Goal: Information Seeking & Learning: Learn about a topic

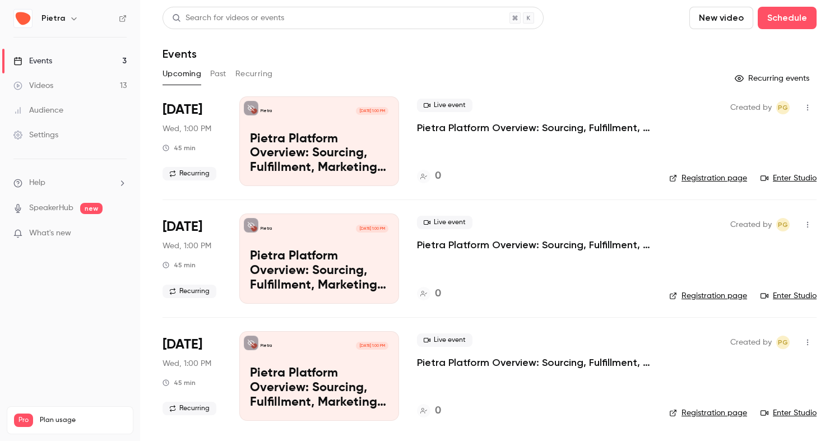
click at [220, 71] on button "Past" at bounding box center [218, 74] width 16 height 18
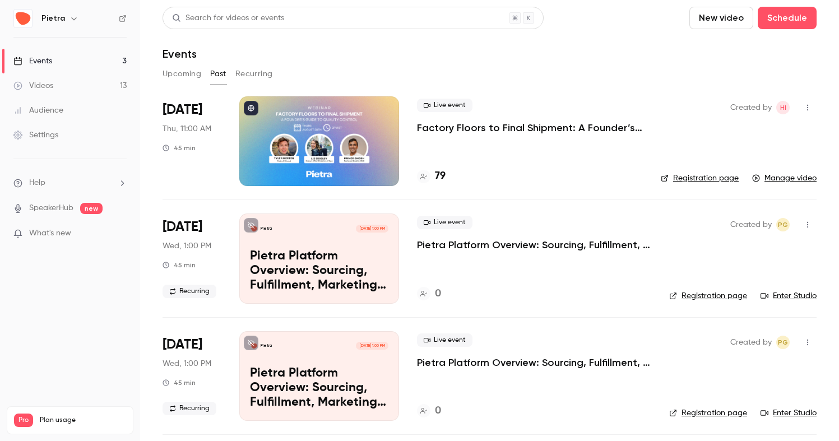
click at [473, 131] on p "Factory Floors to Final Shipment: A Founder’s Guide to Quality Control" at bounding box center [530, 127] width 226 height 13
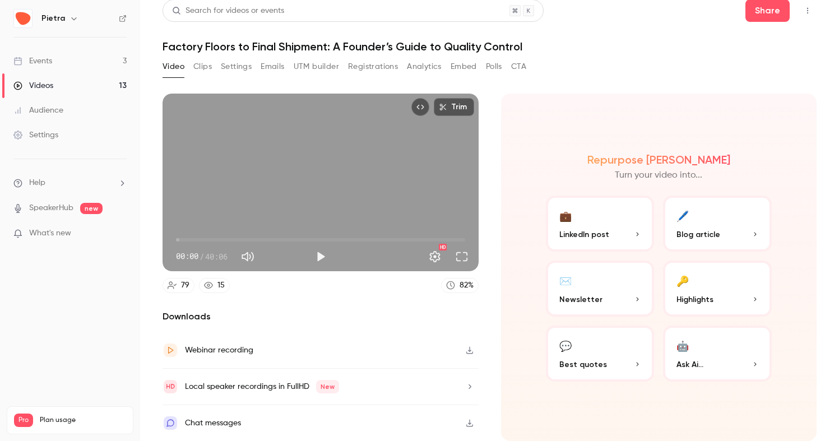
click at [469, 348] on icon "button" at bounding box center [469, 350] width 7 height 7
click at [199, 64] on button "Clips" at bounding box center [202, 67] width 18 height 18
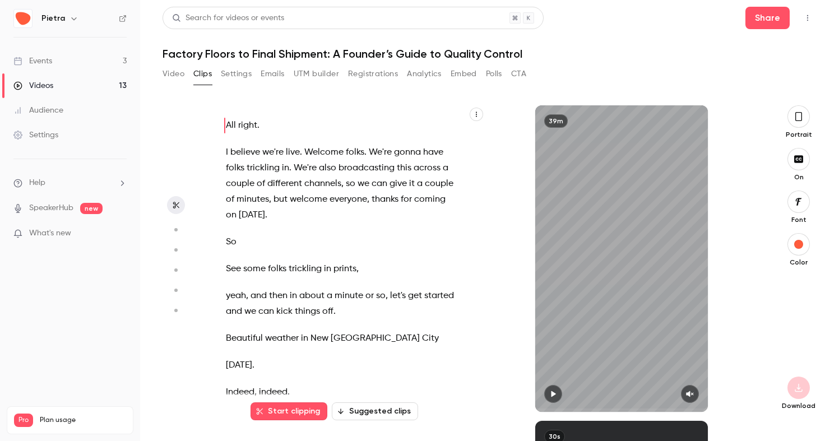
click at [475, 115] on icon "button" at bounding box center [476, 114] width 7 height 7
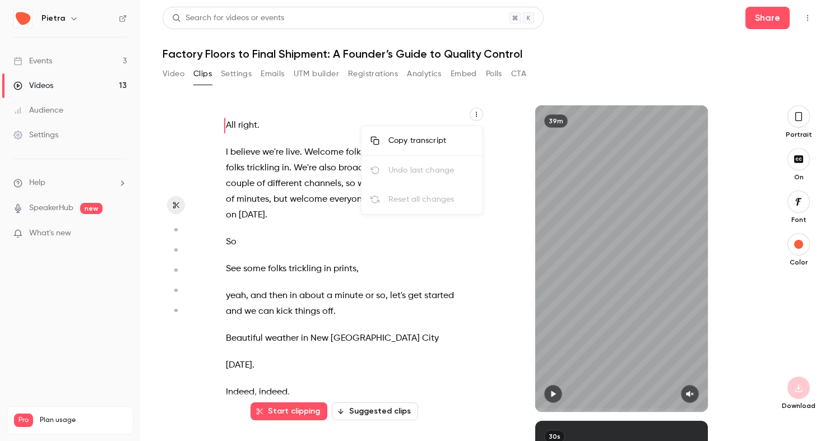
click at [437, 142] on div "Copy transcript" at bounding box center [430, 140] width 85 height 11
